Goal: Task Accomplishment & Management: Use online tool/utility

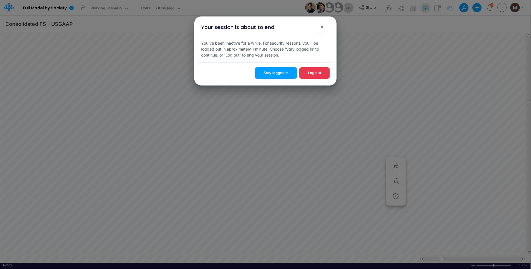
scroll to position [0, 0]
click at [278, 77] on button "Stay logged in" at bounding box center [276, 72] width 42 height 11
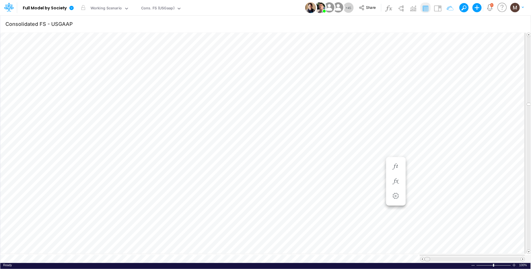
drag, startPoint x: 442, startPoint y: 258, endPoint x: 425, endPoint y: 260, distance: 16.6
click at [425, 260] on div at bounding box center [471, 259] width 105 height 8
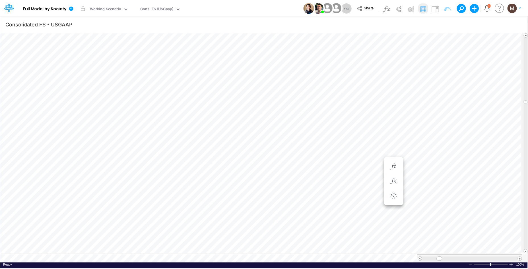
scroll to position [0, 0]
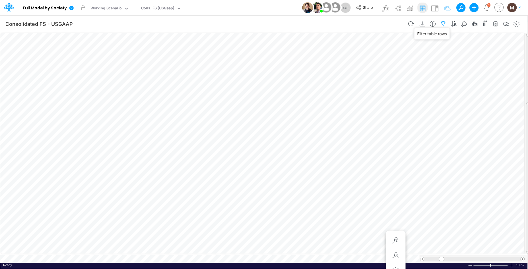
click at [447, 22] on icon "button" at bounding box center [443, 24] width 9 height 6
select select "notEqual"
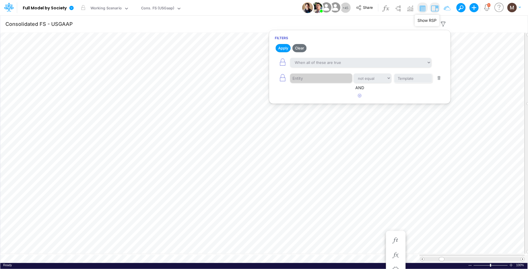
click at [433, 7] on img at bounding box center [434, 8] width 9 height 9
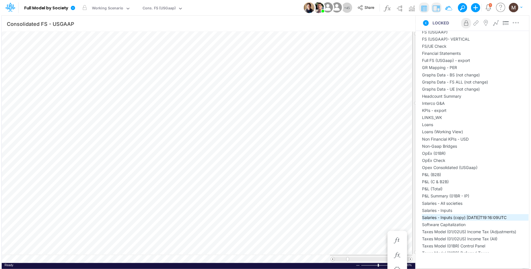
scroll to position [0, 0]
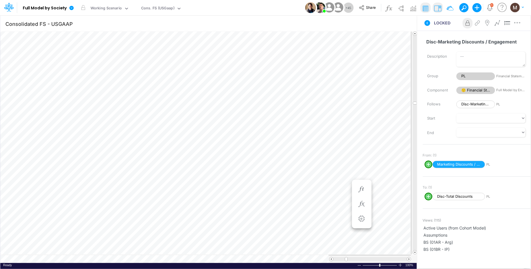
scroll to position [0, 0]
click at [227, 209] on icon "button" at bounding box center [225, 210] width 9 height 6
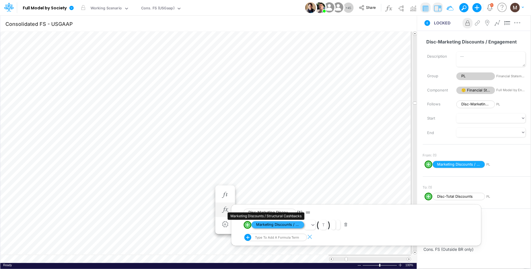
click at [262, 225] on span "Marketing Discounts / Structural Cashbacks" at bounding box center [277, 224] width 53 height 7
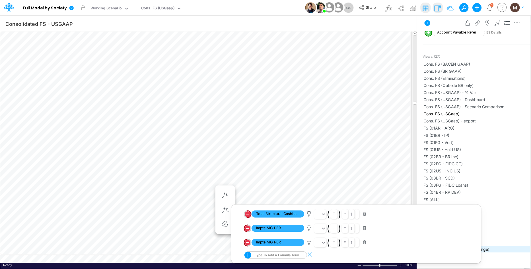
scroll to position [200, 0]
click at [441, 77] on span "Cons. FS (Eliminations)" at bounding box center [476, 79] width 106 height 6
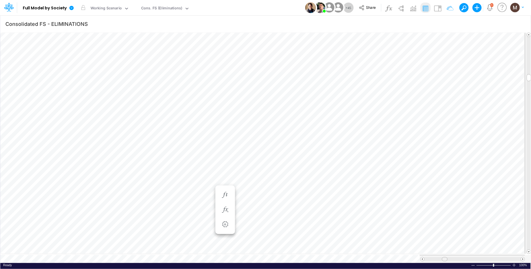
drag, startPoint x: 435, startPoint y: 258, endPoint x: 443, endPoint y: 257, distance: 8.6
click at [443, 258] on span at bounding box center [444, 260] width 4 height 4
click at [284, 252] on span "Close" at bounding box center [292, 251] width 16 height 5
type input "Consolidated FS - USGAAP"
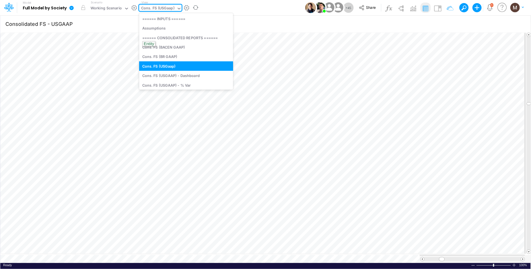
click at [150, 6] on div "Cons. FS (USGaap)" at bounding box center [157, 8] width 33 height 7
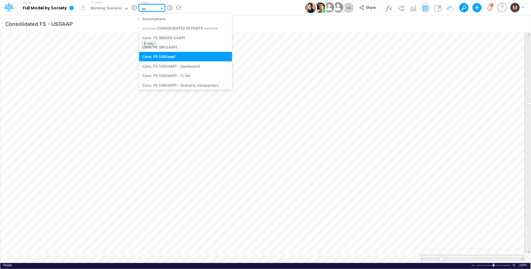
type input "on t"
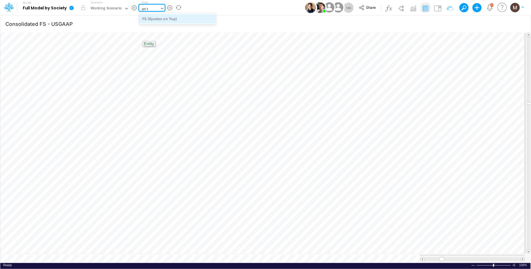
click at [158, 17] on div "FS (Ajustes on Top)" at bounding box center [177, 18] width 77 height 9
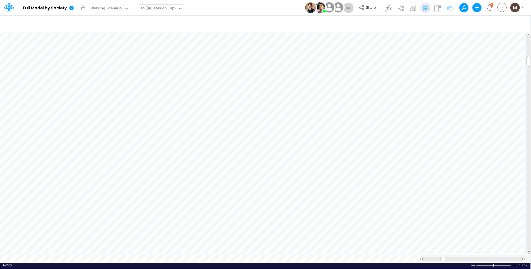
scroll to position [0, 0]
click at [284, 177] on button "button" at bounding box center [284, 172] width 11 height 11
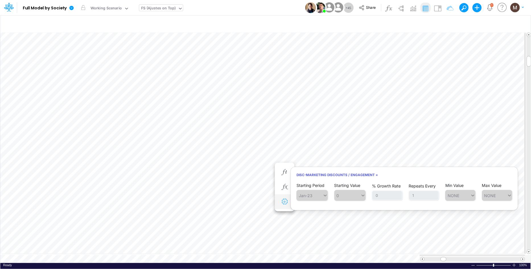
click at [284, 206] on button "button" at bounding box center [284, 201] width 11 height 11
select select "sum"
select select "field"
select select "Number"
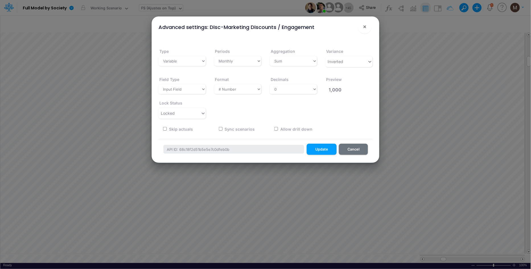
click at [289, 198] on div "Advanced settings: Disc-Marketing Discounts / Engagement × Type Variable Consta…" at bounding box center [265, 134] width 531 height 269
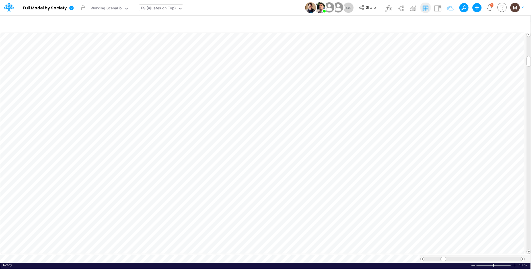
scroll to position [0, 0]
click at [441, 9] on img at bounding box center [437, 8] width 9 height 9
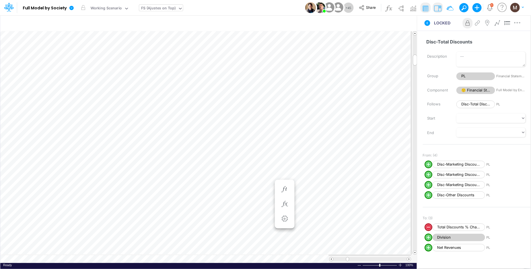
scroll to position [0, 0]
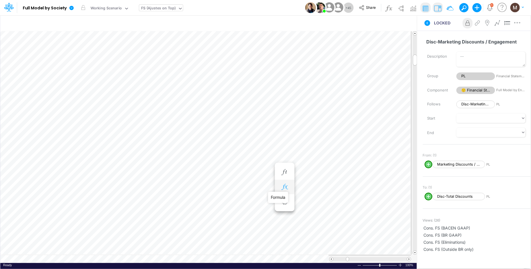
click at [286, 189] on icon "button" at bounding box center [284, 187] width 9 height 6
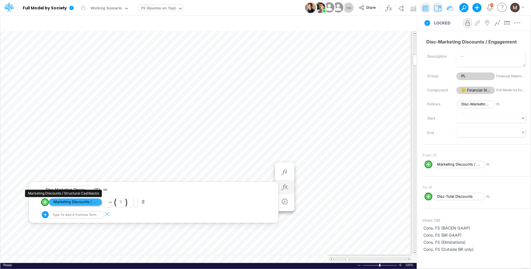
click at [75, 202] on span "Marketing Discounts / Structural Cashbacks" at bounding box center [75, 202] width 53 height 7
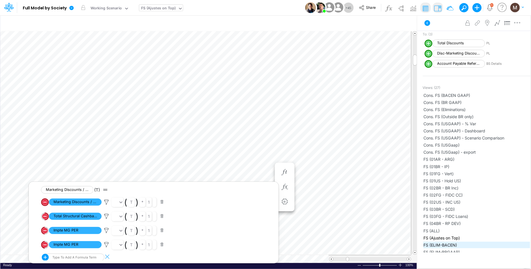
scroll to position [152, 0]
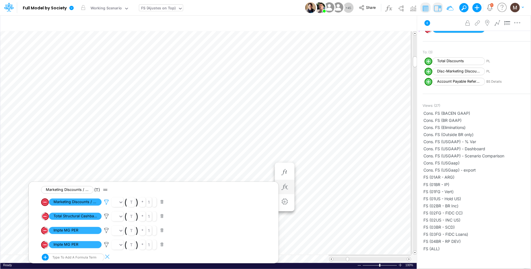
click at [108, 204] on icon at bounding box center [106, 202] width 9 height 6
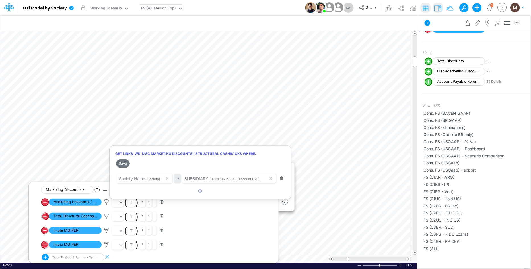
click at [210, 104] on div at bounding box center [265, 136] width 531 height 266
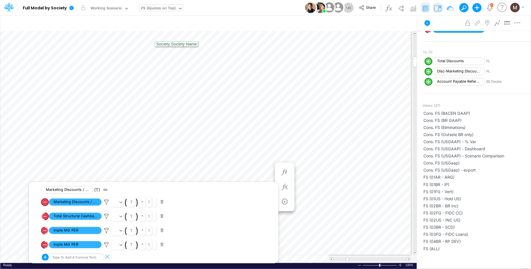
click at [162, 6] on div "FS (Ajustes on Top)" at bounding box center [158, 8] width 35 height 7
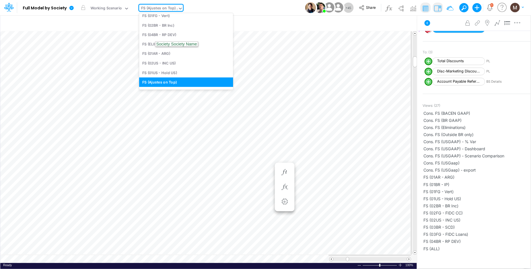
scroll to position [0, 0]
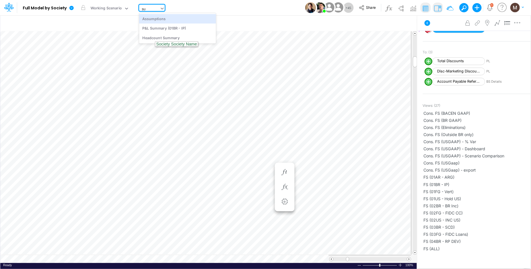
type input "s"
type input "d"
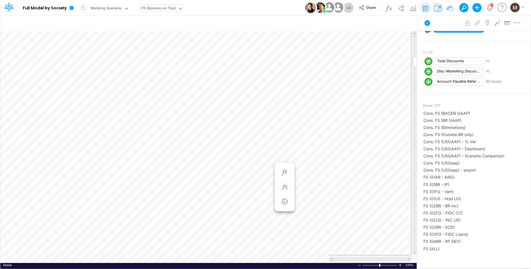
scroll to position [0, 0]
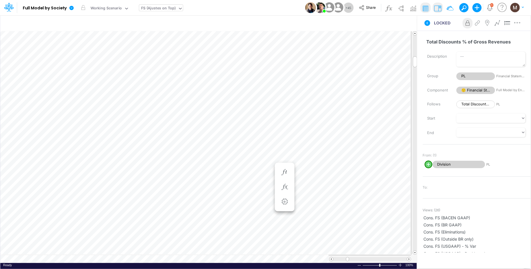
scroll to position [0, 0]
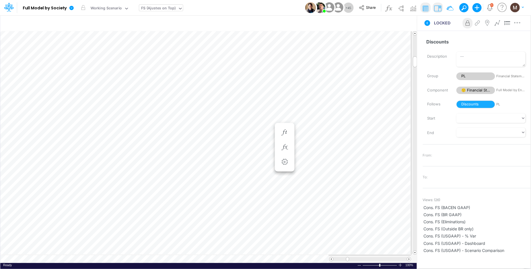
scroll to position [0, 0]
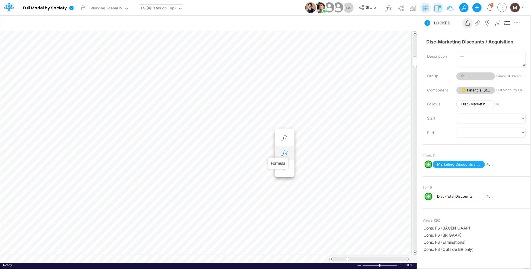
click at [284, 150] on icon "button" at bounding box center [284, 153] width 9 height 6
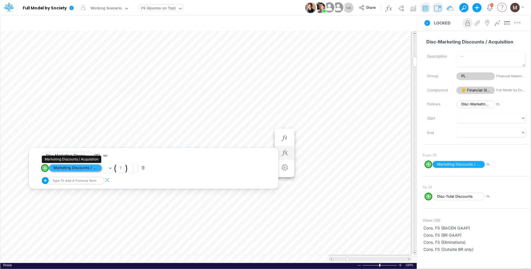
click at [66, 168] on span "Marketing Discounts / Acquisition" at bounding box center [75, 168] width 53 height 7
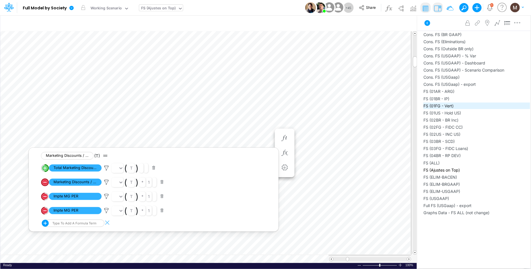
scroll to position [228, 0]
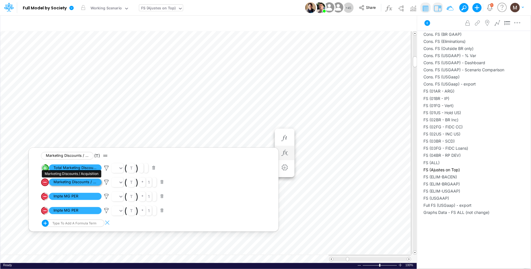
click at [74, 183] on span "Marketing Discounts / Acquisition" at bounding box center [75, 182] width 53 height 7
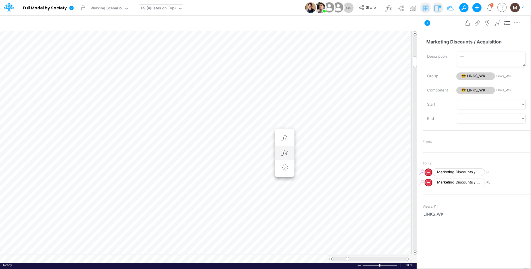
scroll to position [0, 0]
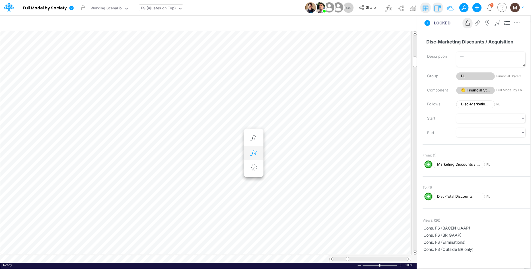
click at [250, 153] on icon "button" at bounding box center [253, 153] width 9 height 6
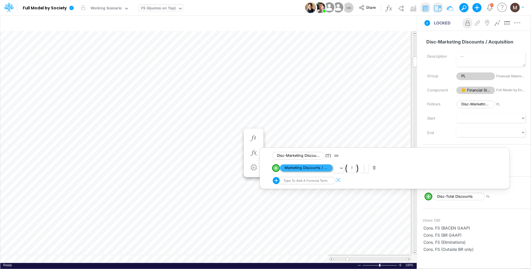
click at [304, 169] on span "Marketing Discounts / Acquisition" at bounding box center [306, 168] width 53 height 7
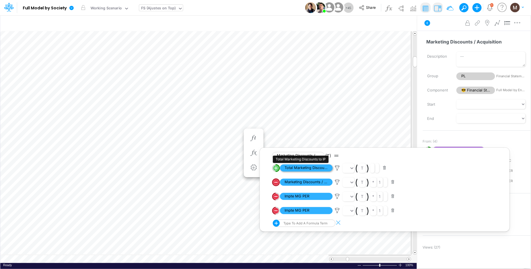
click at [304, 169] on span "Total Marketing Discounts to IP" at bounding box center [306, 168] width 53 height 7
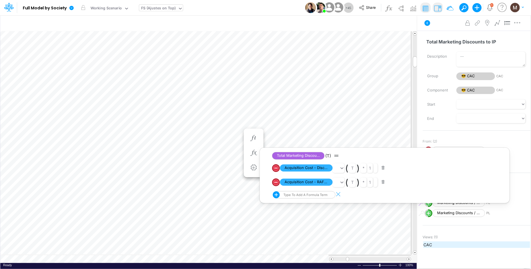
click at [433, 244] on span "CAC" at bounding box center [476, 245] width 106 height 6
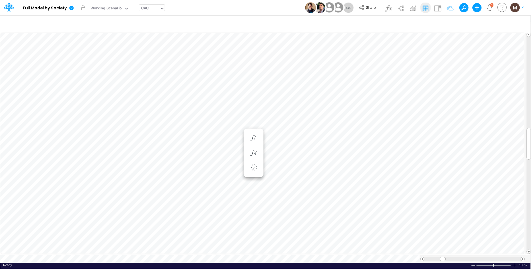
scroll to position [0, 0]
type input "DC by Vertical"
click at [160, 263] on div "Ready 100% Sum: null Max: null Min: null Numerical Count: null Count: null Aver…" at bounding box center [265, 266] width 530 height 7
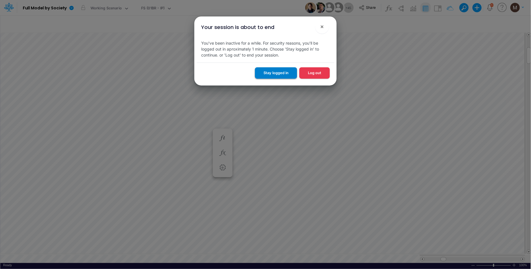
click at [275, 73] on button "Stay logged in" at bounding box center [276, 72] width 42 height 11
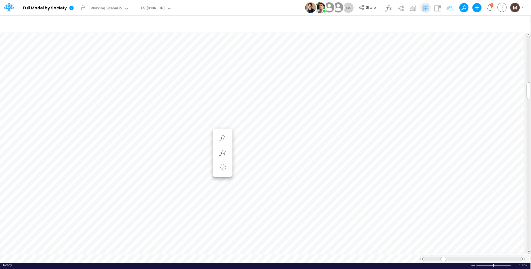
scroll to position [0, 0]
click at [315, 144] on icon "button" at bounding box center [316, 144] width 9 height 6
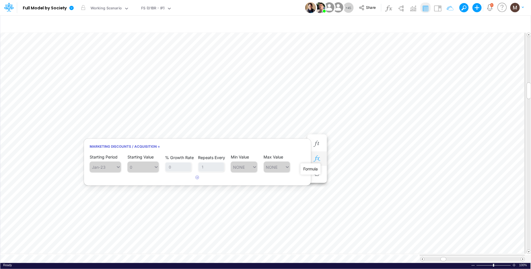
click at [318, 160] on icon "button" at bounding box center [316, 159] width 9 height 6
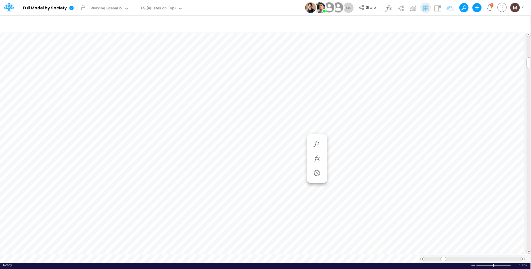
scroll to position [0, 0]
click at [438, 8] on img at bounding box center [437, 8] width 9 height 9
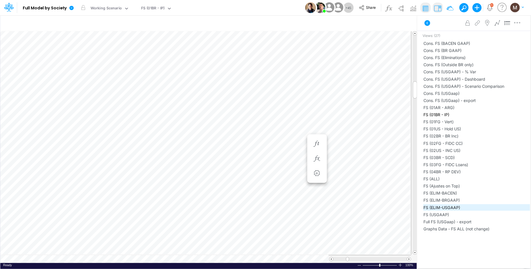
scroll to position [256, 0]
click at [317, 142] on icon "button" at bounding box center [316, 144] width 9 height 6
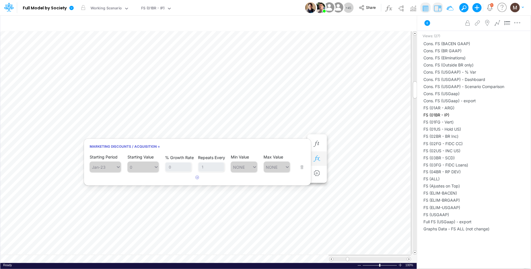
click at [319, 156] on icon "button" at bounding box center [316, 159] width 9 height 6
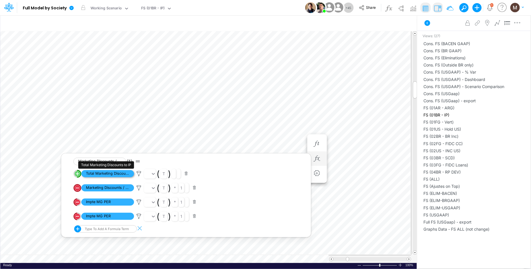
click at [107, 174] on span "Total Marketing Discounts to IP" at bounding box center [107, 173] width 53 height 7
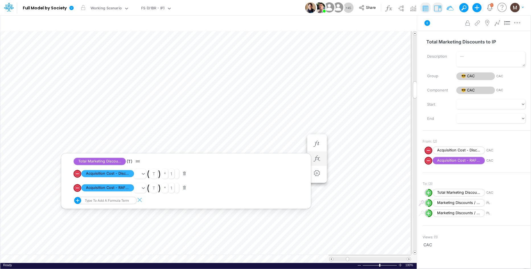
scroll to position [0, 0]
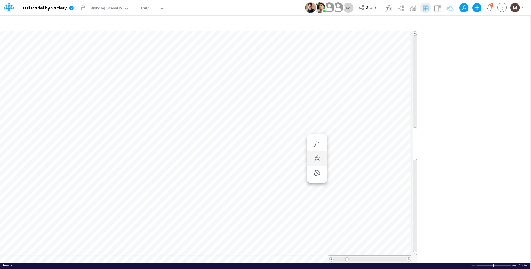
scroll to position [0, 0]
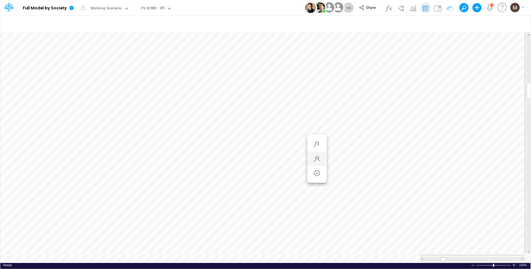
scroll to position [0, 0]
type input "Consolidated FS - USGAAP"
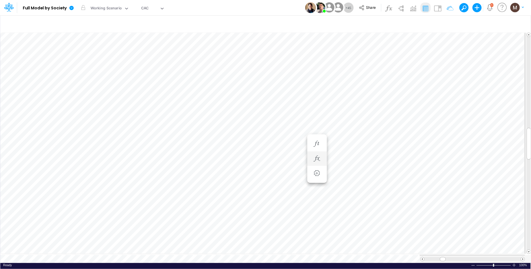
scroll to position [0, 0]
type input "Consolidated FS - USGAAP"
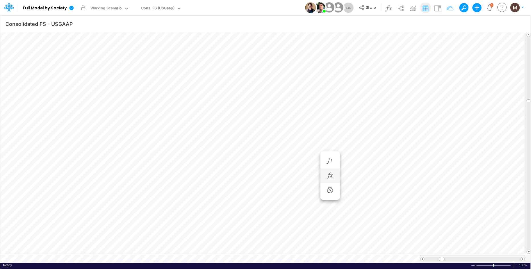
scroll to position [0, 0]
type input "Consolidated FS - USGAAP"
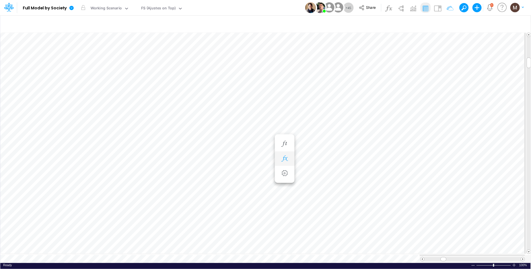
click at [286, 154] on button "button" at bounding box center [284, 158] width 11 height 11
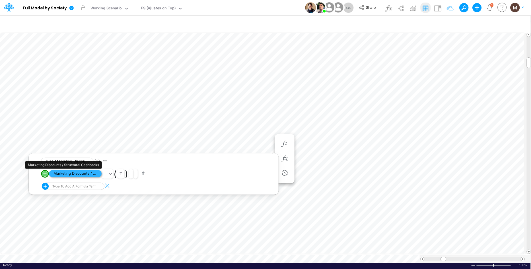
click at [92, 175] on span "Marketing Discounts / Structural Cashbacks" at bounding box center [75, 173] width 53 height 7
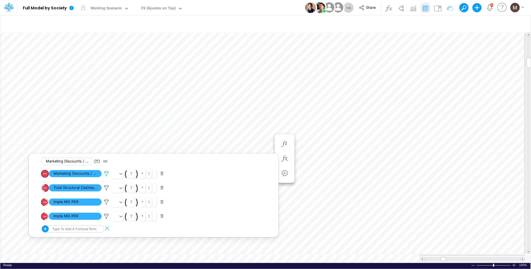
click at [105, 174] on icon at bounding box center [106, 174] width 9 height 6
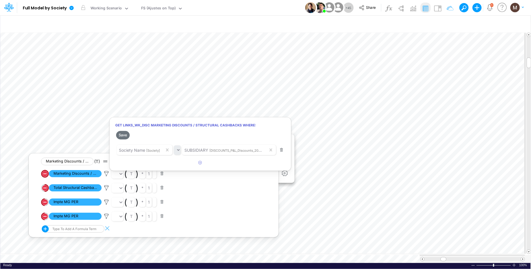
click at [436, 8] on div at bounding box center [265, 136] width 531 height 266
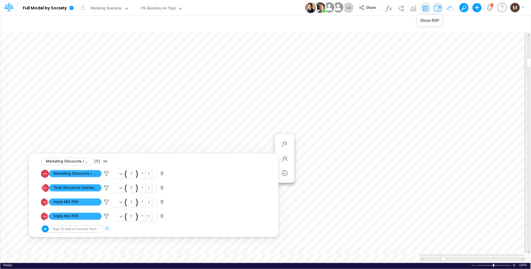
click at [437, 8] on img at bounding box center [437, 8] width 9 height 9
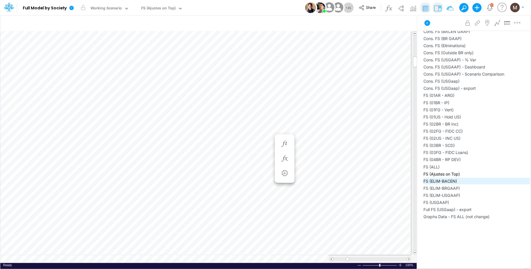
scroll to position [237, 0]
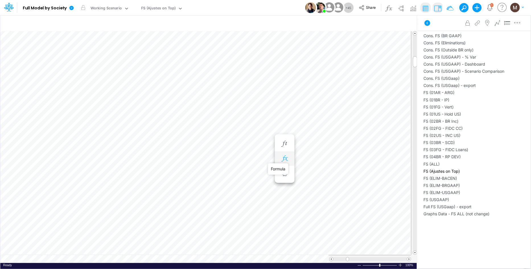
click at [285, 158] on icon "button" at bounding box center [284, 159] width 9 height 6
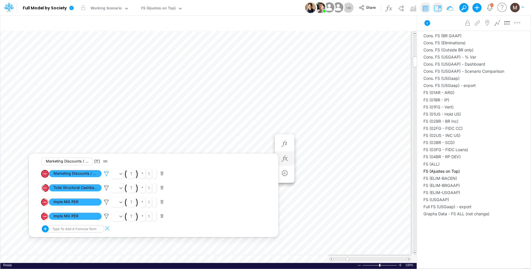
click at [107, 173] on icon at bounding box center [106, 174] width 9 height 6
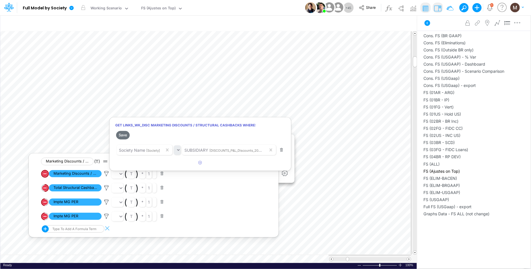
click at [73, 190] on div at bounding box center [265, 136] width 531 height 266
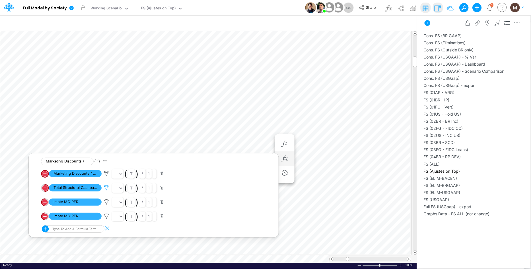
click at [105, 187] on icon at bounding box center [106, 188] width 9 height 6
click at [236, 211] on div at bounding box center [265, 136] width 531 height 266
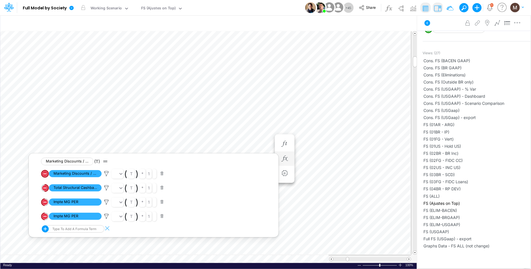
scroll to position [0, 0]
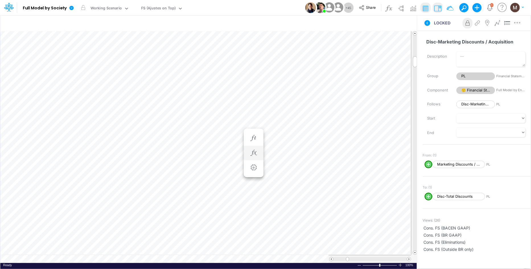
scroll to position [0, 0]
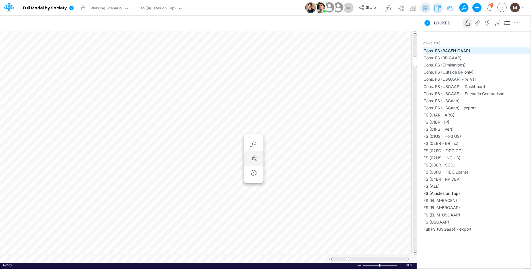
scroll to position [189, 0]
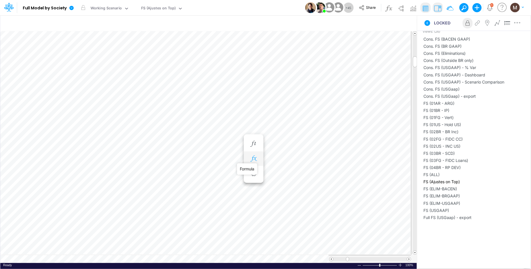
click at [255, 156] on icon "button" at bounding box center [253, 159] width 9 height 6
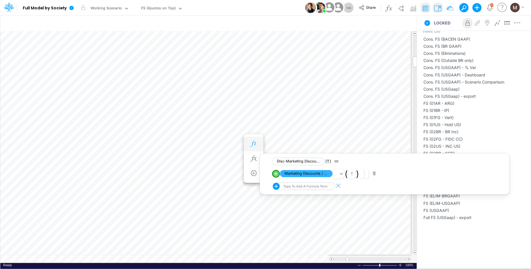
click at [256, 144] on icon "button" at bounding box center [253, 144] width 9 height 6
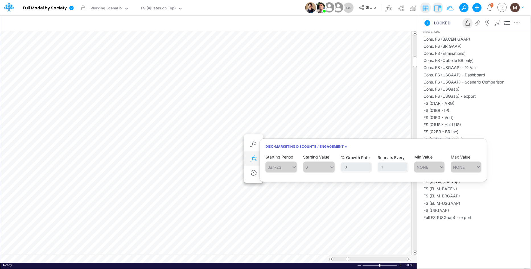
click at [249, 157] on icon "button" at bounding box center [253, 159] width 9 height 6
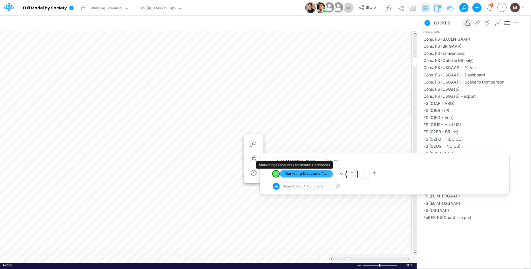
click at [318, 175] on span "Marketing Discounts / Structural Cashbacks" at bounding box center [306, 173] width 53 height 7
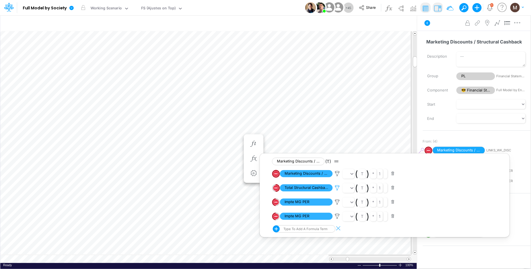
click at [337, 188] on icon at bounding box center [337, 188] width 9 height 6
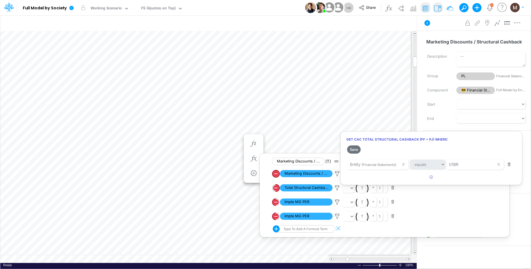
click at [216, 133] on div at bounding box center [265, 136] width 531 height 266
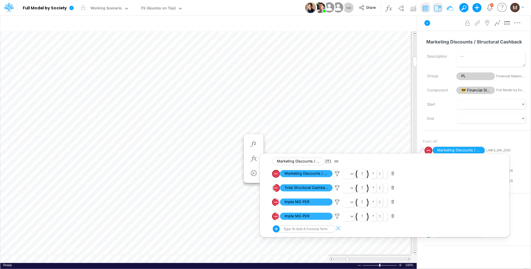
scroll to position [0, 0]
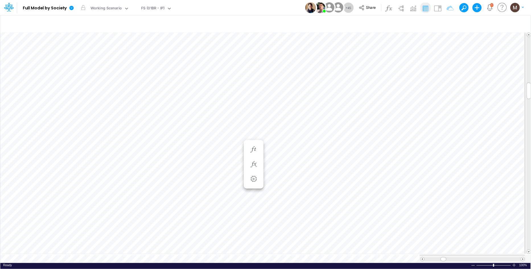
scroll to position [0, 0]
click at [256, 156] on icon "button" at bounding box center [253, 159] width 9 height 6
click at [254, 178] on button "button" at bounding box center [253, 173] width 11 height 11
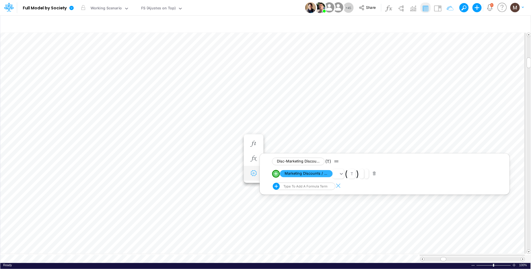
select select "sum"
select select "field"
select select "Number"
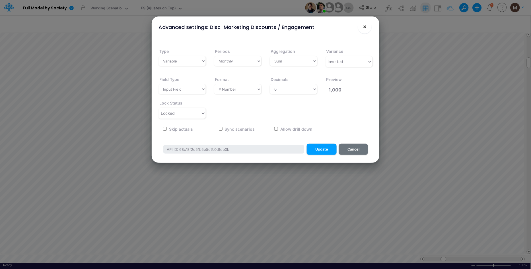
click at [363, 29] on span "×" at bounding box center [365, 26] width 4 height 7
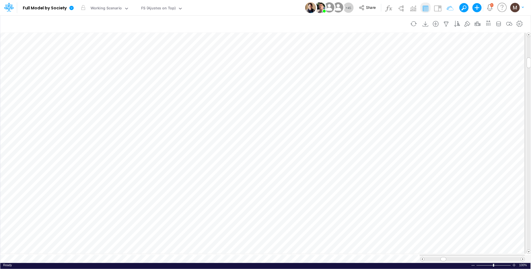
scroll to position [0, 0]
click at [254, 159] on icon "button" at bounding box center [253, 159] width 9 height 6
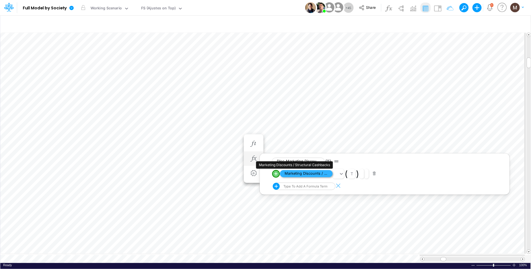
click at [299, 174] on span "Marketing Discounts / Structural Cashbacks" at bounding box center [306, 173] width 53 height 7
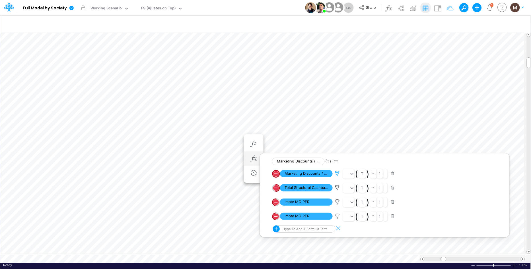
click at [334, 175] on icon at bounding box center [337, 174] width 9 height 6
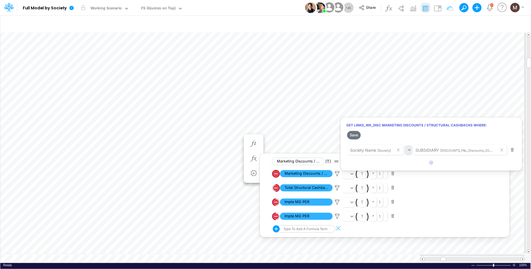
click at [335, 189] on div at bounding box center [265, 136] width 531 height 266
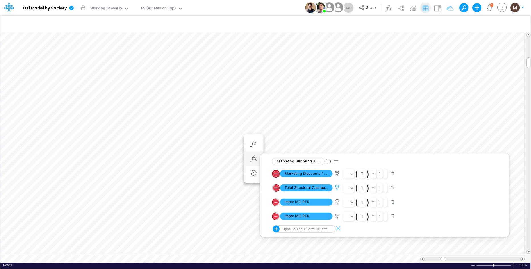
click at [336, 189] on icon at bounding box center [337, 188] width 9 height 6
click at [437, 10] on div at bounding box center [265, 136] width 531 height 266
click at [439, 10] on img at bounding box center [437, 8] width 9 height 9
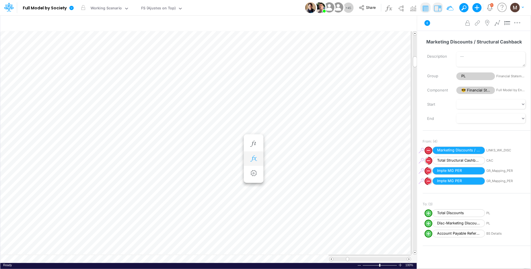
click at [258, 159] on button "button" at bounding box center [253, 158] width 11 height 11
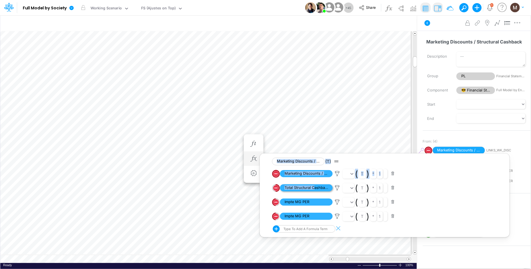
click at [313, 187] on body "Model Full Model by Society Edit model settings Duplicate Import QuickBooks Qui…" at bounding box center [265, 134] width 531 height 269
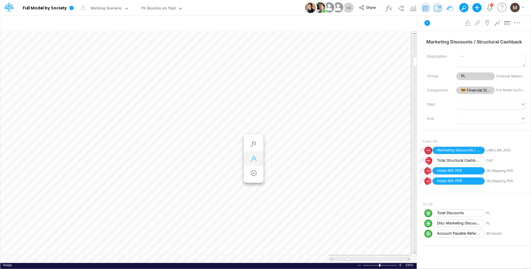
click at [256, 161] on icon "button" at bounding box center [253, 159] width 9 height 6
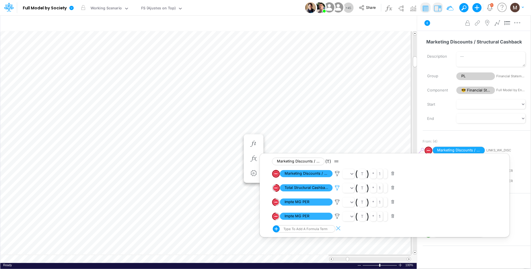
click at [335, 189] on icon at bounding box center [337, 188] width 9 height 6
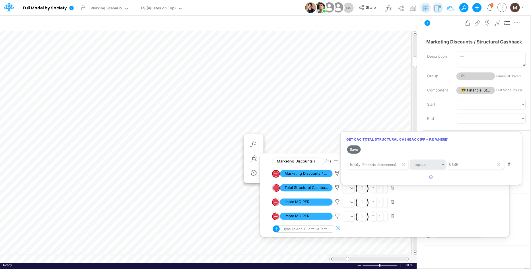
click at [169, 222] on div at bounding box center [265, 136] width 531 height 266
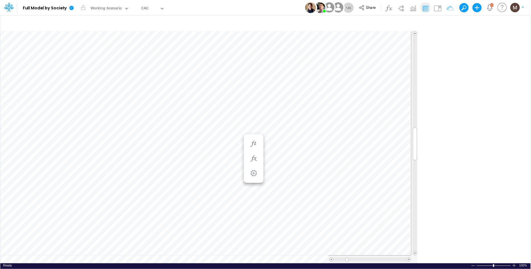
scroll to position [0, 0]
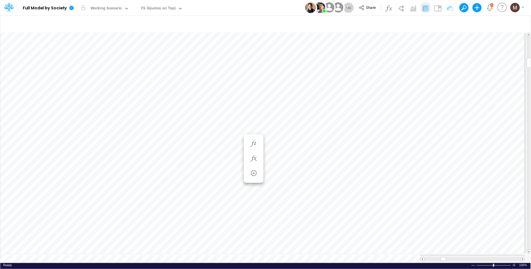
scroll to position [0, 0]
click at [517, 23] on icon "button" at bounding box center [519, 24] width 9 height 6
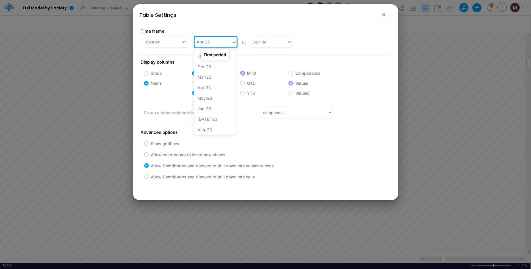
click at [221, 43] on div "Apr-25" at bounding box center [212, 41] width 37 height 9
click at [217, 96] on div "Jan-25" at bounding box center [215, 97] width 42 height 11
click at [386, 16] on button "×" at bounding box center [384, 15] width 14 height 14
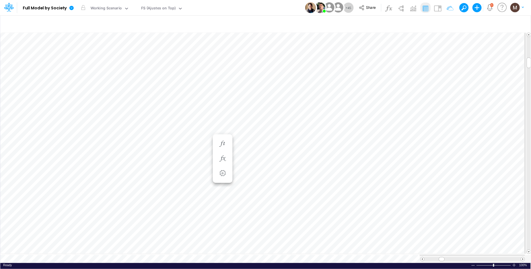
scroll to position [0, 0]
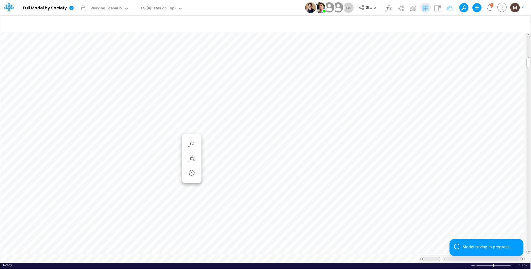
scroll to position [0, 0]
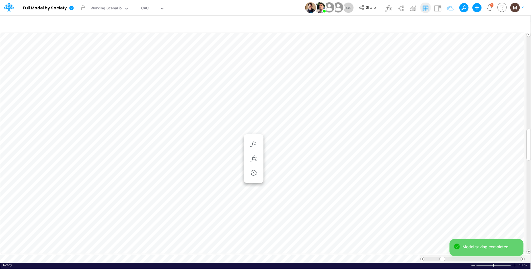
scroll to position [0, 0]
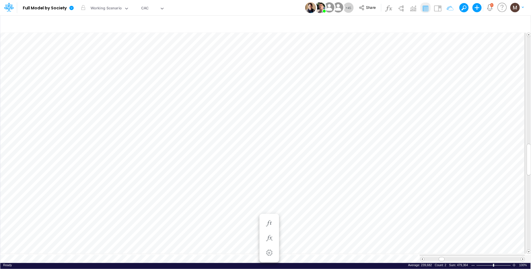
scroll to position [0, 0]
click at [268, 169] on icon "button" at bounding box center [269, 170] width 9 height 6
click at [347, 159] on icon "button" at bounding box center [346, 159] width 9 height 6
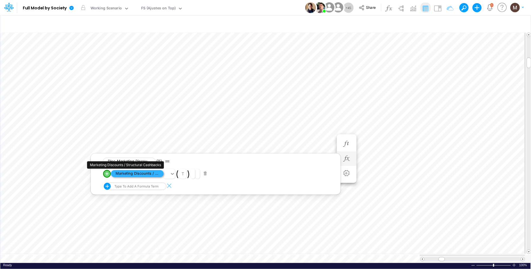
click at [151, 176] on span "Marketing Discounts / Structural Cashbacks" at bounding box center [137, 173] width 53 height 7
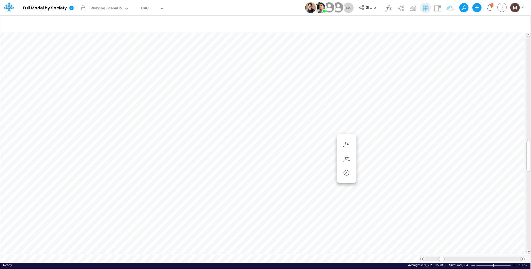
scroll to position [0, 0]
click at [345, 158] on icon "button" at bounding box center [346, 159] width 9 height 6
click at [409, 144] on icon "button" at bounding box center [408, 144] width 9 height 6
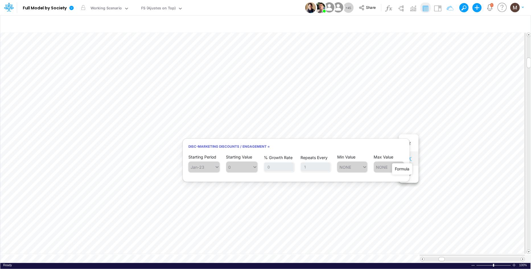
click at [410, 158] on icon "button" at bounding box center [408, 159] width 9 height 6
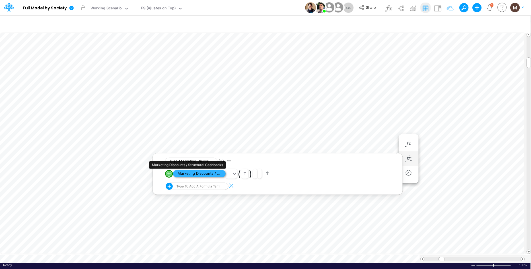
click at [203, 174] on span "Marketing Discounts / Structural Cashbacks" at bounding box center [199, 173] width 53 height 7
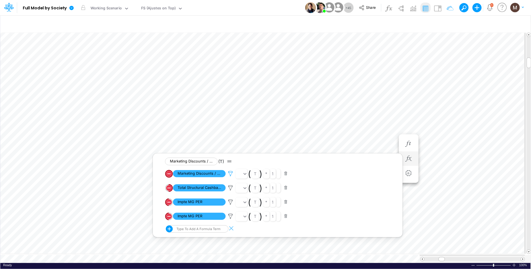
click at [229, 175] on icon at bounding box center [230, 174] width 9 height 6
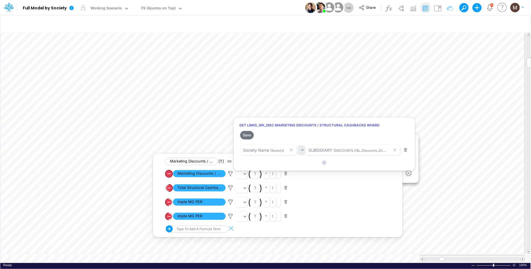
click at [307, 194] on div at bounding box center [265, 136] width 531 height 266
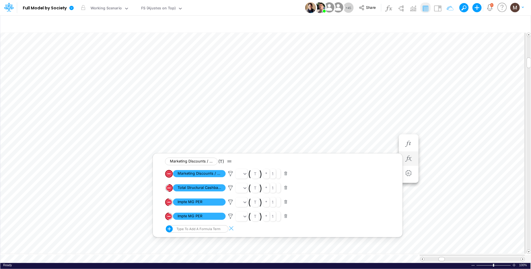
click at [312, 201] on li "Negative. Inactive in Forecast periods. Impte MG PER ( t ) * 1" at bounding box center [282, 202] width 234 height 14
click at [228, 188] on icon at bounding box center [230, 188] width 9 height 6
click at [249, 149] on button "Save" at bounding box center [247, 150] width 14 height 8
click at [243, 150] on button "Save" at bounding box center [247, 150] width 14 height 8
click at [259, 257] on div at bounding box center [265, 136] width 531 height 266
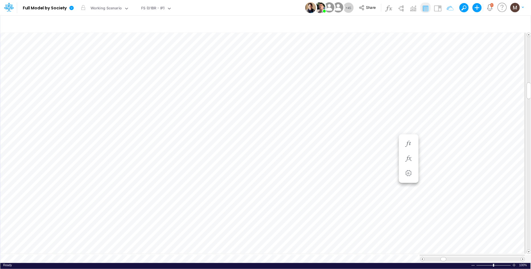
scroll to position [0, 0]
click at [284, 146] on icon "button" at bounding box center [282, 144] width 9 height 6
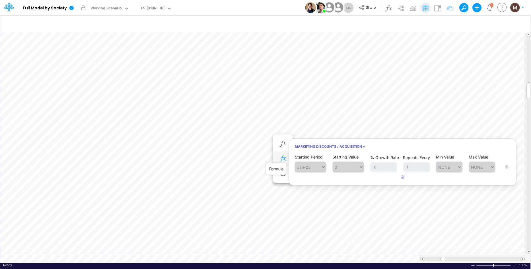
click at [282, 159] on icon "button" at bounding box center [282, 159] width 9 height 6
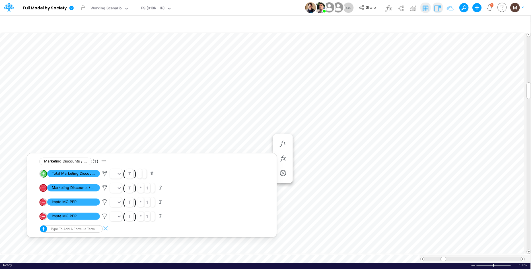
click at [441, 8] on img at bounding box center [437, 8] width 9 height 9
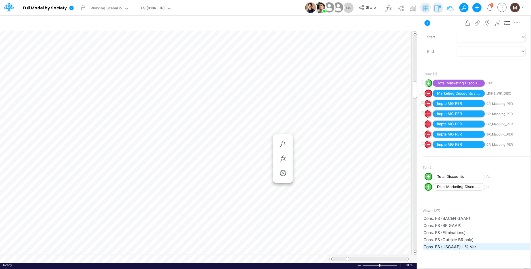
scroll to position [81, 0]
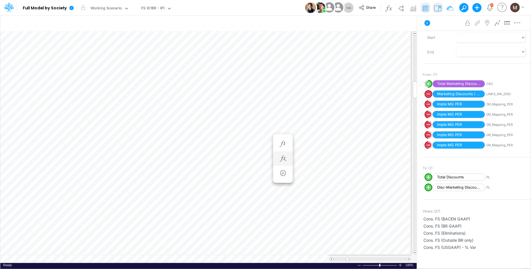
click at [288, 158] on li at bounding box center [283, 159] width 20 height 15
click at [285, 158] on icon "button" at bounding box center [282, 159] width 9 height 6
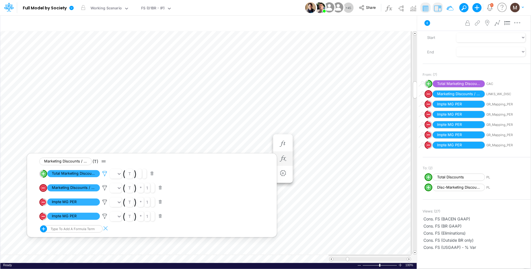
click at [105, 175] on icon at bounding box center [104, 174] width 9 height 6
click at [90, 176] on div at bounding box center [265, 136] width 531 height 266
click at [87, 175] on span "Total Marketing Discounts to IP" at bounding box center [73, 173] width 53 height 7
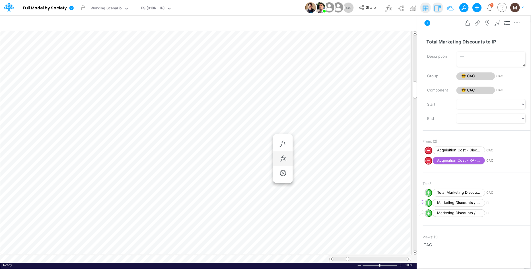
scroll to position [0, 0]
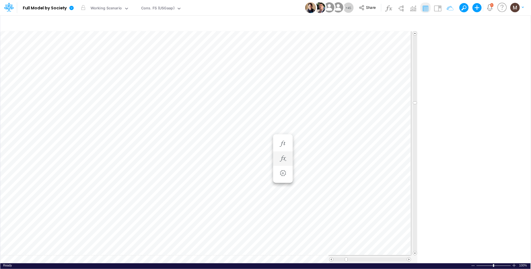
type input "Consolidated FS - USGAAP"
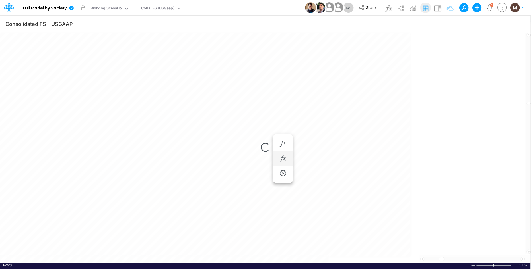
scroll to position [0, 0]
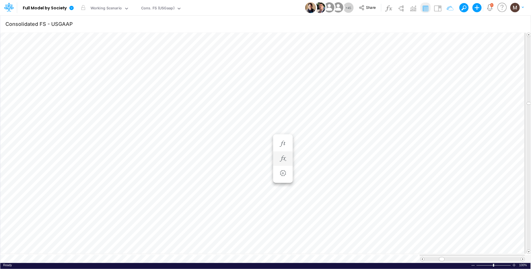
click at [229, 263] on div "Ready 100% Sum: null Max: null Min: null Numerical Count: null Count: null Aver…" at bounding box center [265, 266] width 530 height 7
click at [282, 158] on icon "button" at bounding box center [282, 159] width 9 height 6
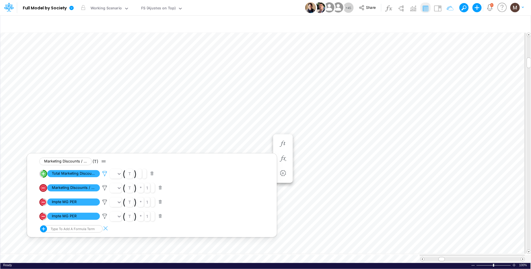
click at [103, 172] on icon at bounding box center [104, 174] width 9 height 6
click at [90, 174] on div at bounding box center [265, 136] width 531 height 266
click at [88, 174] on span "Total Marketing Discounts to IP" at bounding box center [73, 173] width 53 height 7
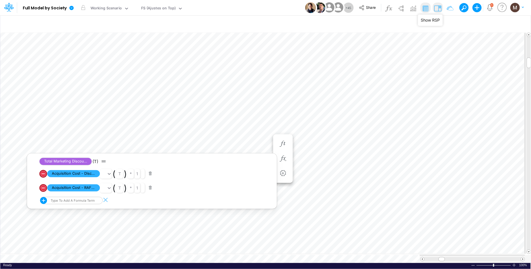
click at [436, 7] on img at bounding box center [437, 8] width 9 height 9
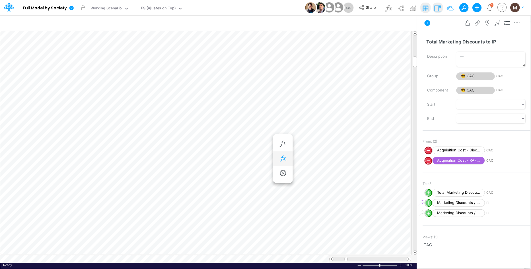
click at [282, 156] on icon "button" at bounding box center [282, 159] width 9 height 6
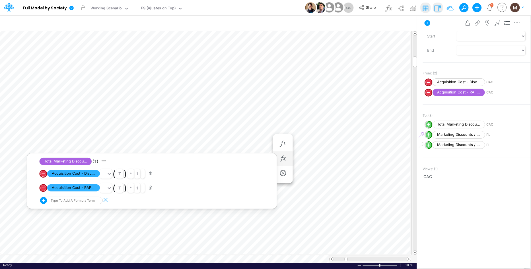
scroll to position [0, 0]
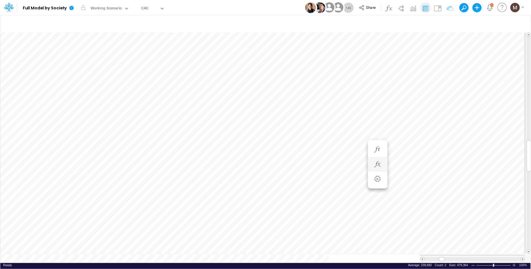
scroll to position [0, 0]
click at [349, 153] on icon "button" at bounding box center [346, 153] width 9 height 6
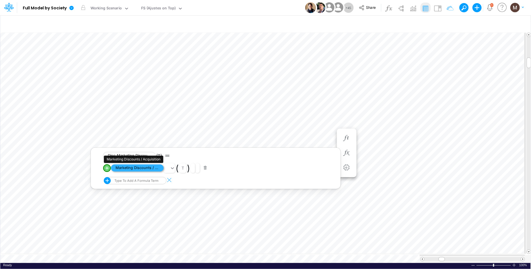
click at [116, 168] on span "Marketing Discounts / Acquisition" at bounding box center [137, 168] width 53 height 7
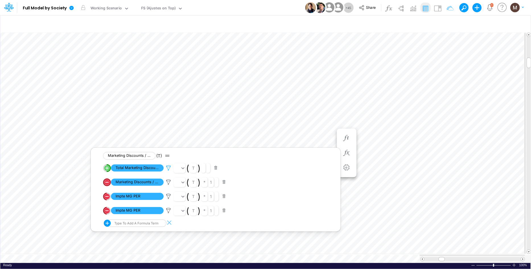
click at [167, 169] on icon at bounding box center [168, 168] width 9 height 6
click at [167, 181] on div at bounding box center [265, 136] width 531 height 266
click at [167, 182] on icon at bounding box center [168, 182] width 9 height 6
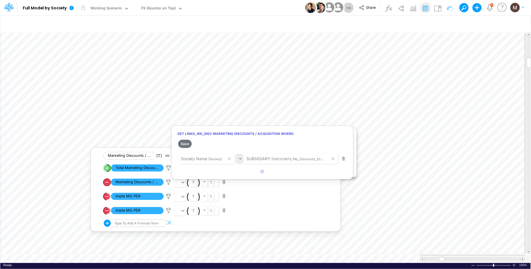
click at [238, 189] on div at bounding box center [265, 136] width 531 height 266
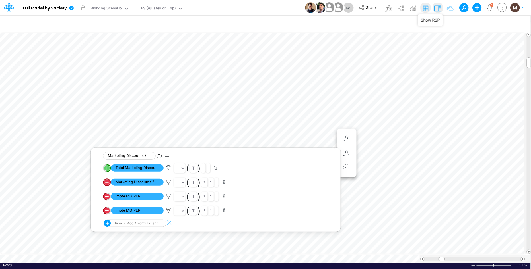
click at [439, 9] on img at bounding box center [437, 8] width 9 height 9
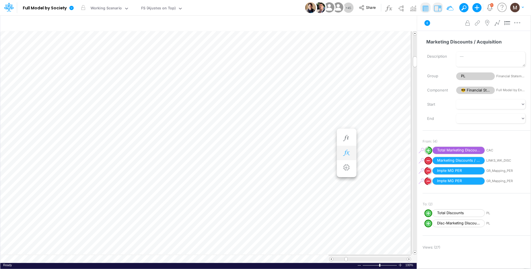
click at [347, 150] on icon "button" at bounding box center [346, 153] width 9 height 6
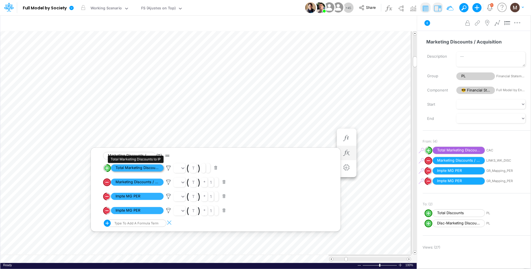
click at [153, 166] on span "Total Marketing Discounts to IP" at bounding box center [137, 168] width 53 height 7
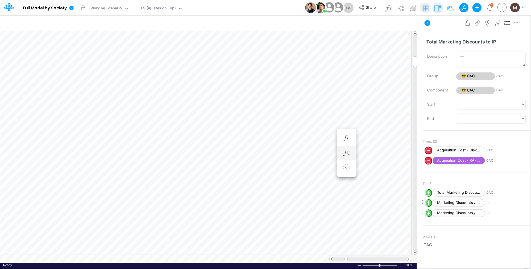
scroll to position [0, 0]
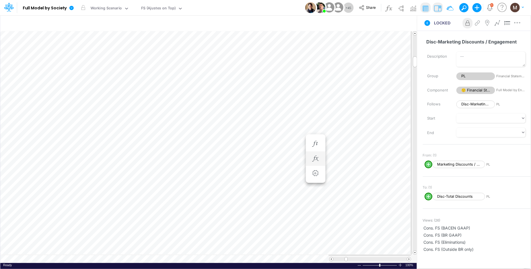
scroll to position [0, 0]
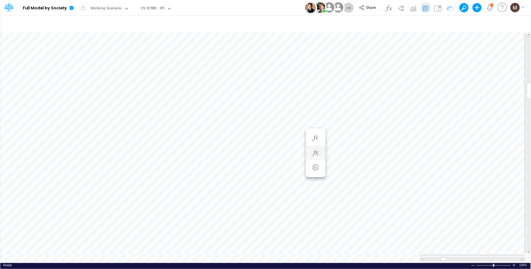
scroll to position [0, 0]
click at [319, 155] on icon "button" at bounding box center [315, 153] width 9 height 6
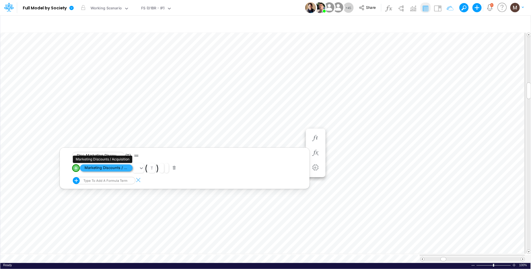
click at [107, 166] on span "Marketing Discounts / Acquisition" at bounding box center [106, 168] width 53 height 7
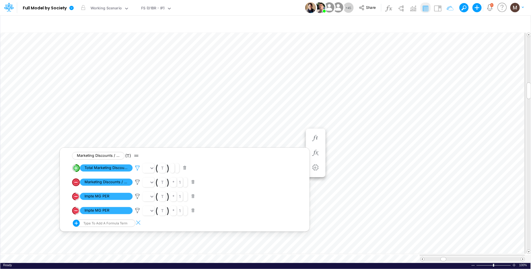
click at [136, 167] on icon at bounding box center [137, 168] width 9 height 6
click at [359, 157] on div at bounding box center [265, 136] width 531 height 266
type input "Consolidated FS - USGAAP"
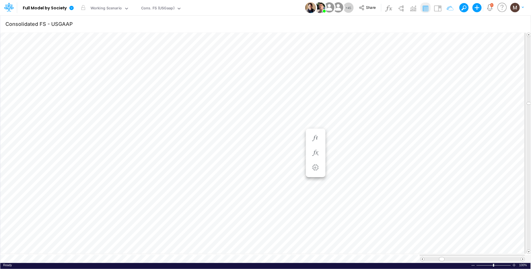
scroll to position [0, 0]
type input "Consolidated FS - USGAAP"
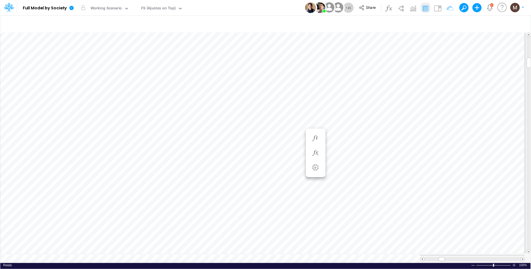
scroll to position [0, 0]
type input "Consolidated FS - USGAAP"
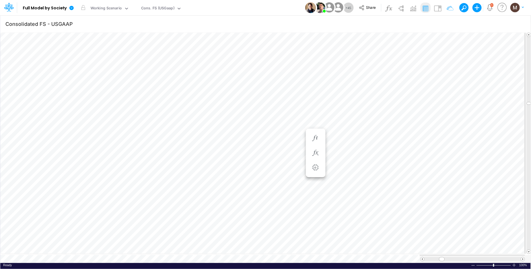
scroll to position [0, 0]
click at [519, 22] on icon "button" at bounding box center [519, 24] width 9 height 6
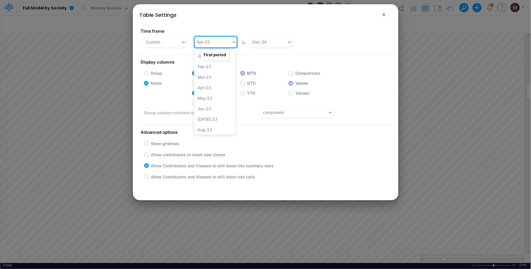
click at [226, 44] on div "Apr-25" at bounding box center [212, 41] width 37 height 9
click at [207, 92] on div "Jan-25" at bounding box center [215, 95] width 42 height 11
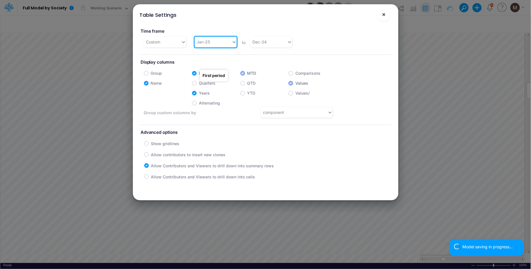
click at [384, 16] on span "×" at bounding box center [384, 14] width 4 height 7
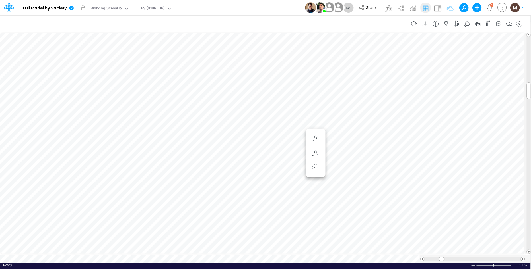
scroll to position [0, 0]
type input "Consolidated FS - USGAAP"
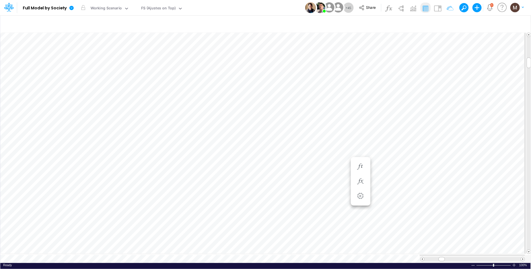
type input "Consolidated FS - USGAAP"
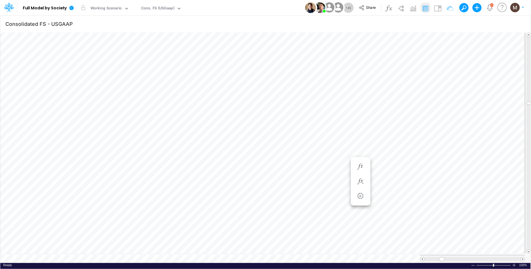
scroll to position [0, 0]
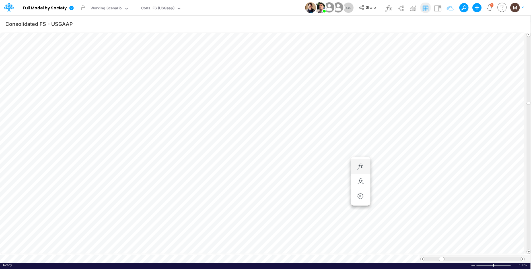
type input "DC by Vertical"
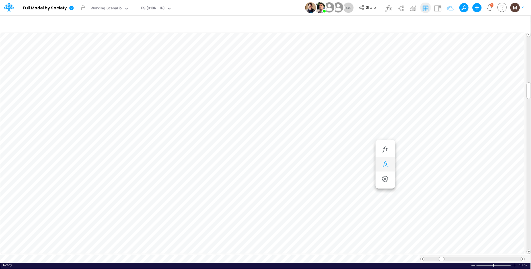
click at [390, 163] on button "button" at bounding box center [385, 164] width 11 height 11
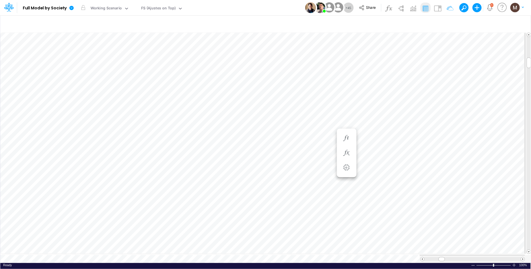
scroll to position [0, 0]
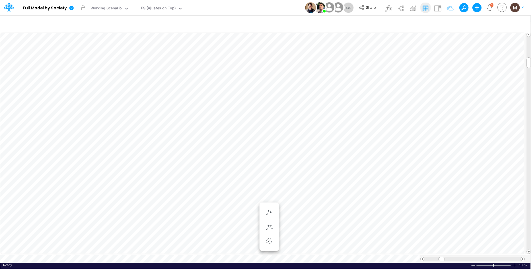
scroll to position [0, 0]
click at [268, 225] on icon "button" at bounding box center [269, 227] width 9 height 6
click at [255, 148] on button "button" at bounding box center [253, 153] width 11 height 11
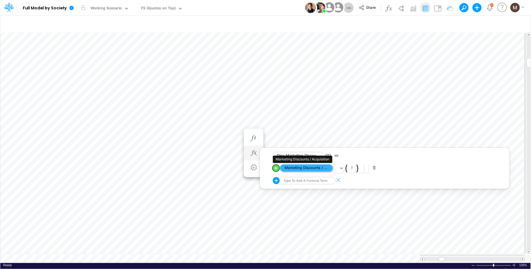
click at [297, 171] on span "Marketing Discounts / Acquisition" at bounding box center [306, 168] width 53 height 7
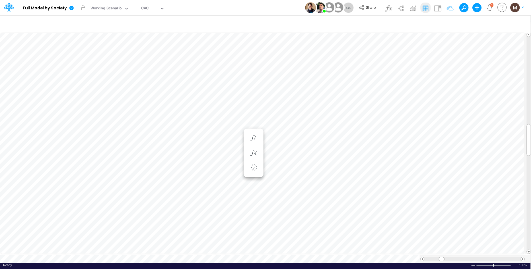
scroll to position [0, 0]
click at [271, 194] on icon "button" at bounding box center [269, 193] width 9 height 6
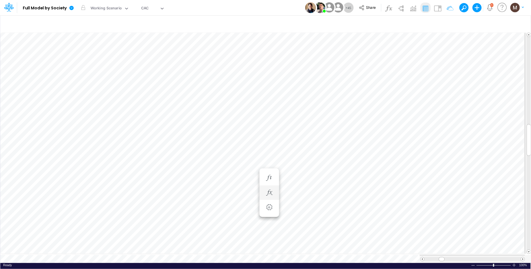
scroll to position [0, 0]
click at [343, 151] on icon "button" at bounding box center [346, 153] width 9 height 6
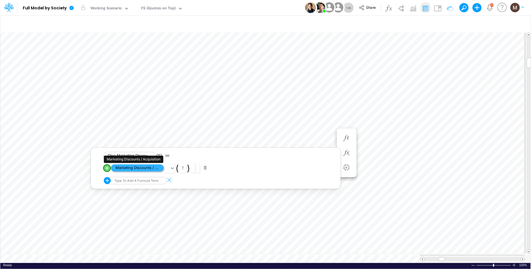
click at [152, 170] on span "Marketing Discounts / Acquisition" at bounding box center [137, 168] width 53 height 7
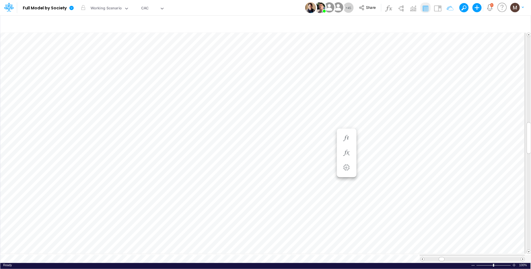
scroll to position [0, 0]
click at [343, 151] on icon "button" at bounding box center [346, 153] width 9 height 6
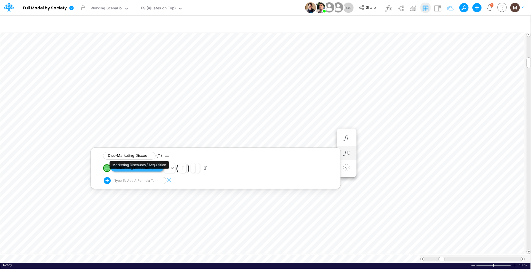
click at [128, 169] on span "Marketing Discounts / Acquisition" at bounding box center [137, 168] width 53 height 7
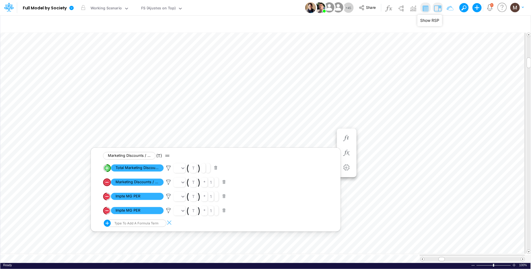
click at [437, 11] on img at bounding box center [437, 8] width 9 height 9
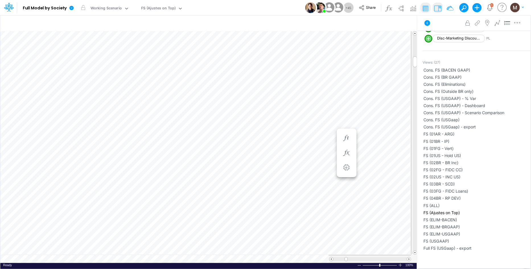
scroll to position [277, 0]
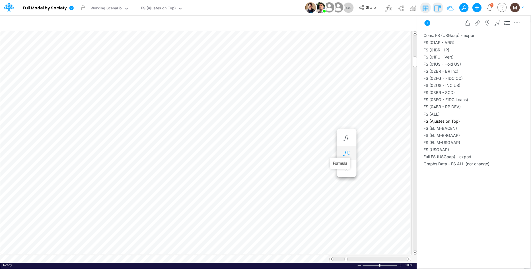
click at [345, 154] on icon "button" at bounding box center [346, 153] width 9 height 6
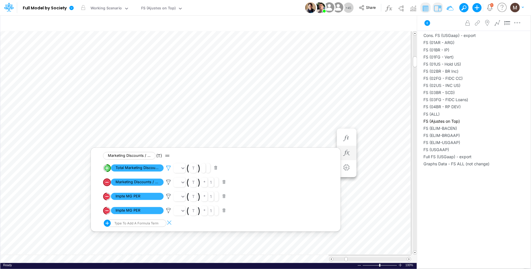
click at [168, 167] on icon at bounding box center [168, 168] width 9 height 6
click at [144, 133] on div at bounding box center [265, 136] width 531 height 266
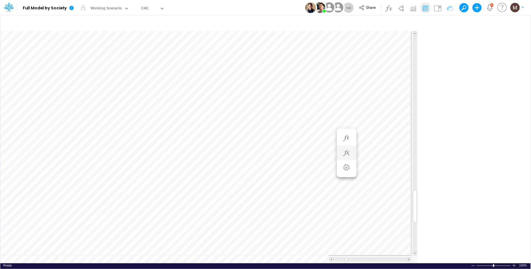
scroll to position [0, 0]
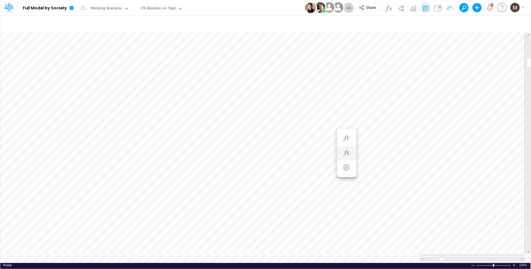
scroll to position [0, 0]
click at [440, 8] on img at bounding box center [437, 8] width 9 height 9
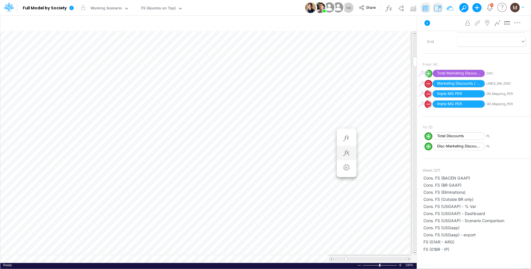
scroll to position [76, 0]
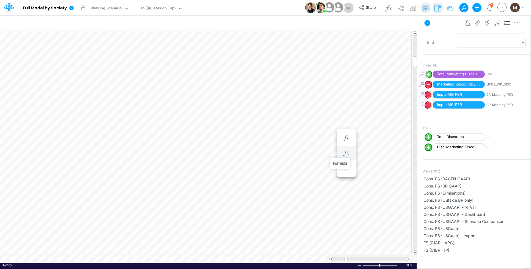
click at [347, 154] on icon "button" at bounding box center [346, 153] width 9 height 6
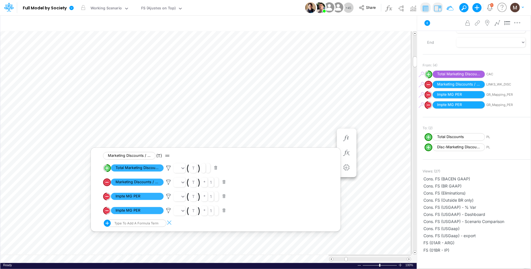
type input "Consolidated FS - USGAAP"
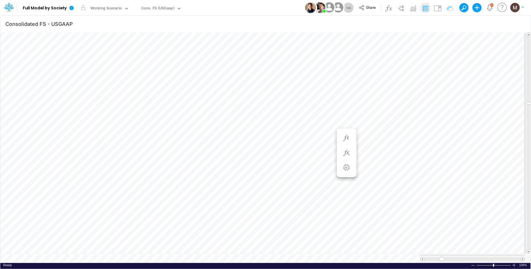
scroll to position [0, 0]
type input "DC by Vertical"
